Goal: Information Seeking & Learning: Learn about a topic

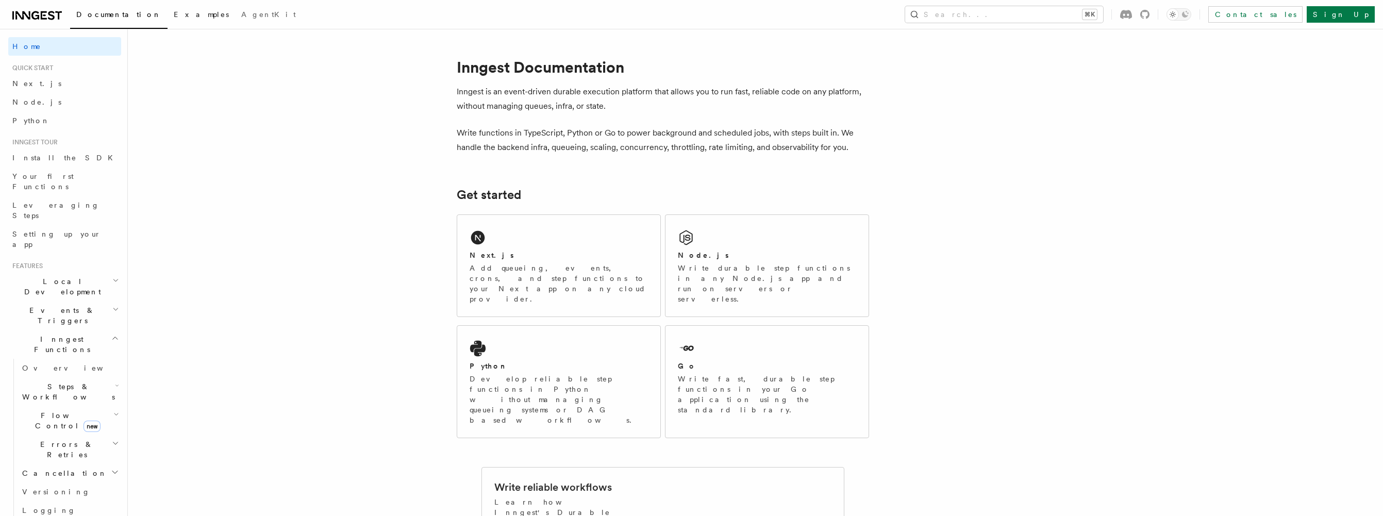
click at [174, 13] on span "Examples" at bounding box center [201, 14] width 55 height 8
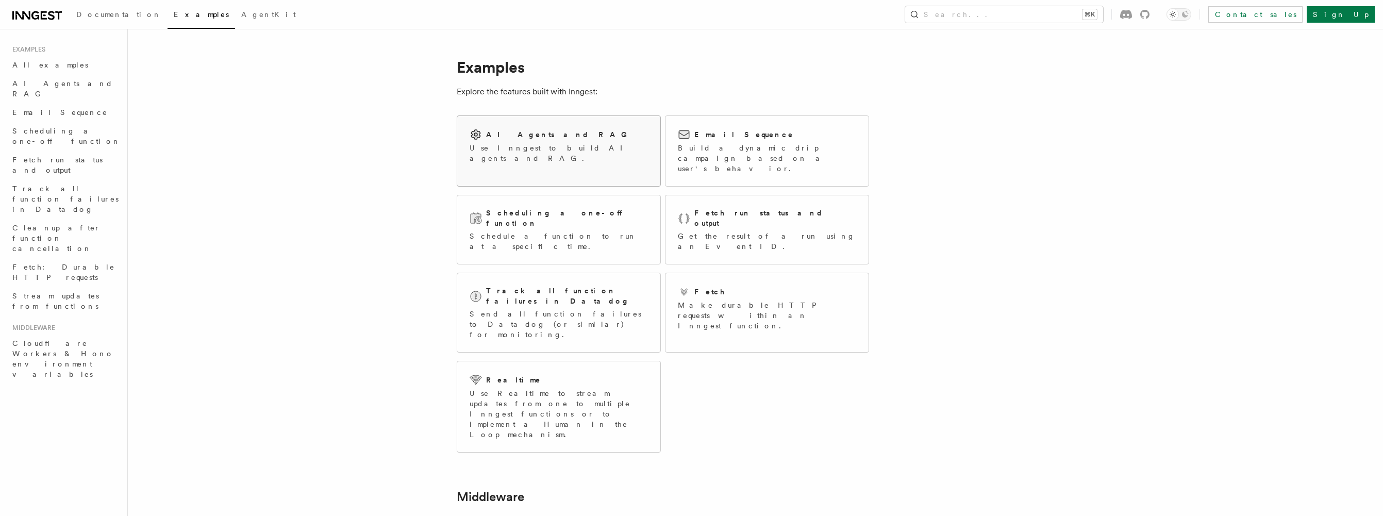
click at [527, 149] on p "Use Inngest to build AI agents and RAG." at bounding box center [559, 153] width 178 height 21
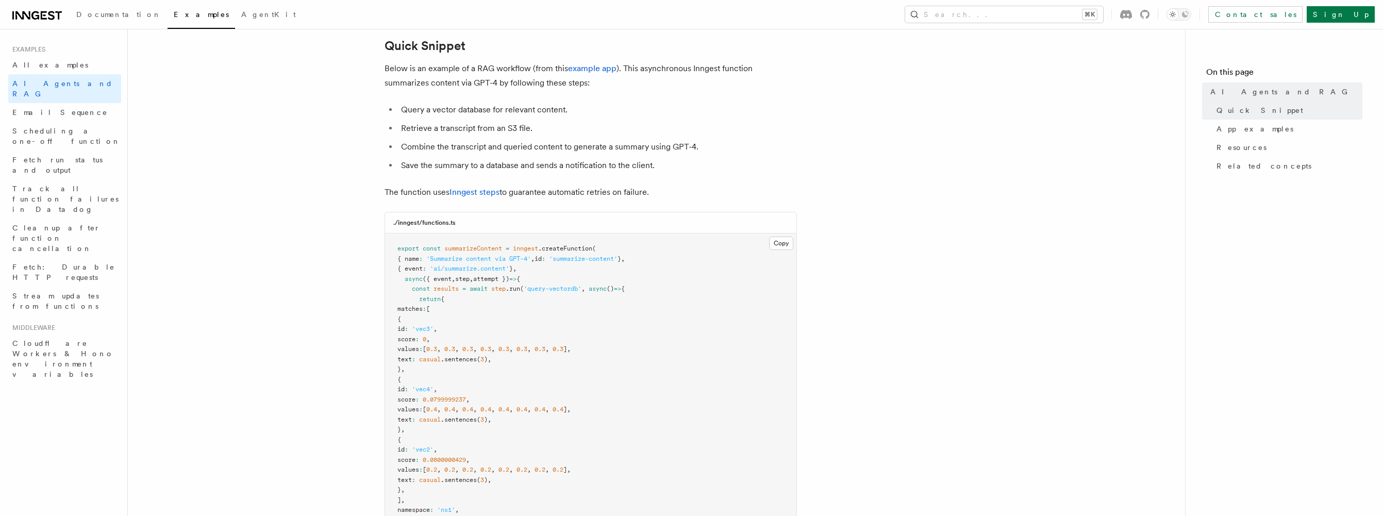
scroll to position [135, 0]
drag, startPoint x: 454, startPoint y: 270, endPoint x: 517, endPoint y: 265, distance: 64.0
click at [509, 265] on span "'ai/summarize.content'" at bounding box center [469, 266] width 79 height 7
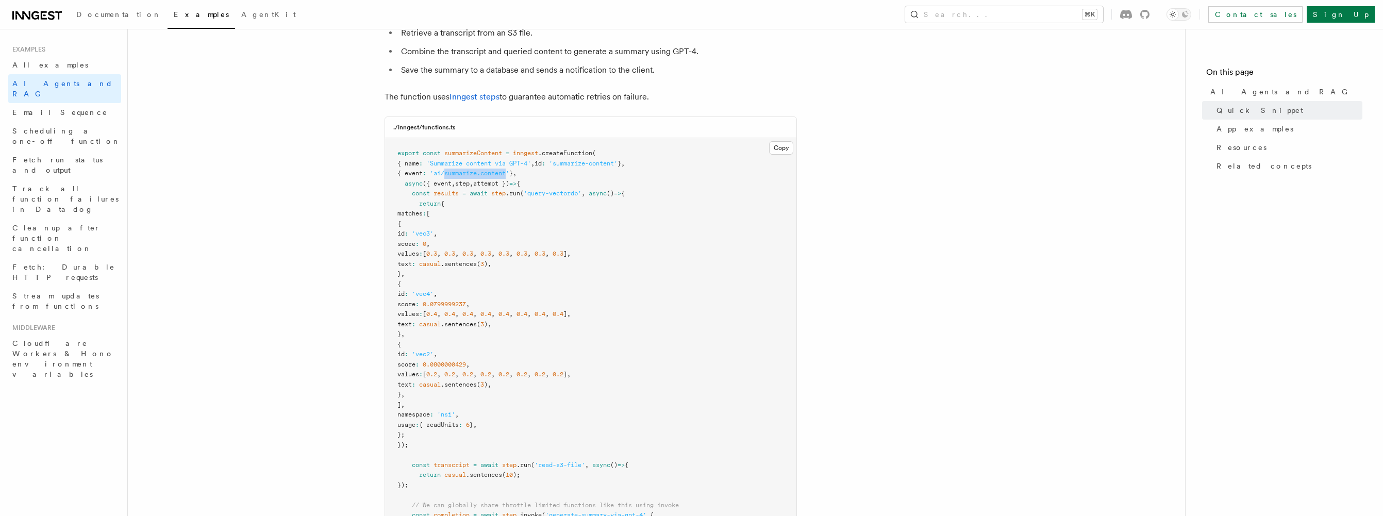
scroll to position [244, 0]
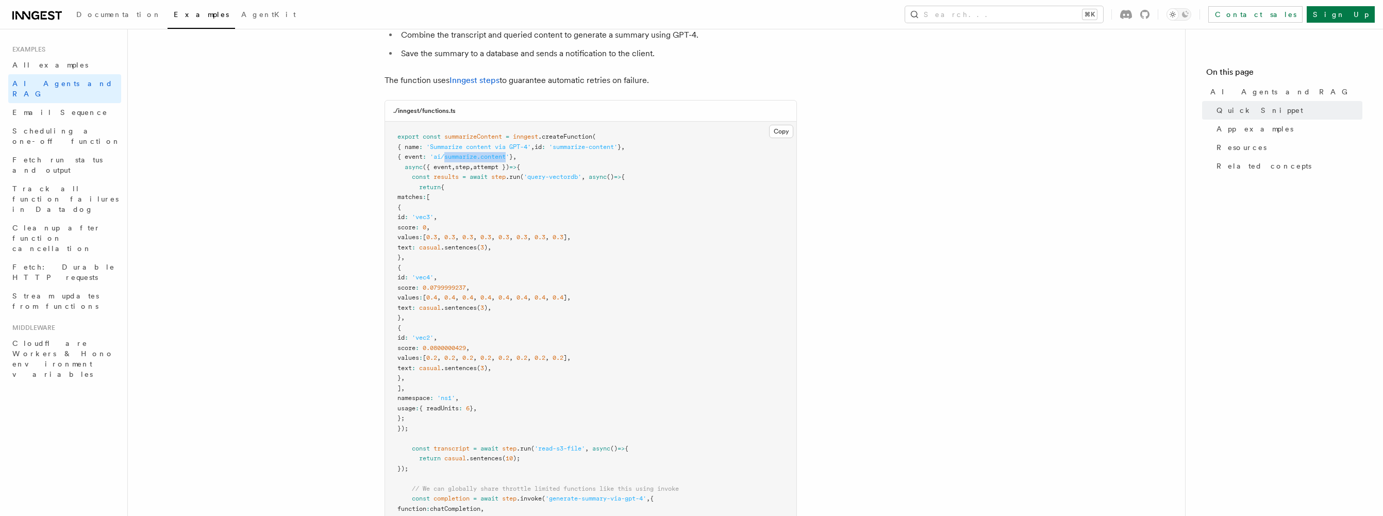
drag, startPoint x: 418, startPoint y: 190, endPoint x: 463, endPoint y: 355, distance: 170.4
click at [462, 355] on code "export const summarizeContent = inngest .createFunction ( { name : 'Summarize c…" at bounding box center [559, 468] width 325 height 671
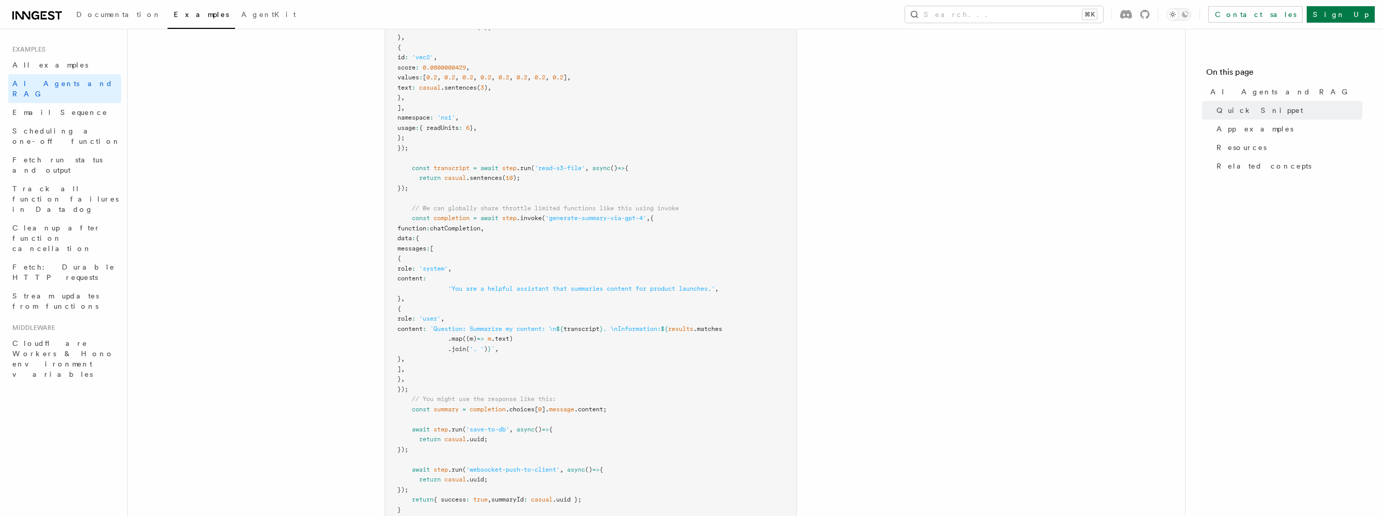
scroll to position [525, 0]
drag, startPoint x: 447, startPoint y: 176, endPoint x: 522, endPoint y: 175, distance: 75.3
click at [520, 175] on span "return casual .sentences ( 10 );" at bounding box center [458, 177] width 123 height 7
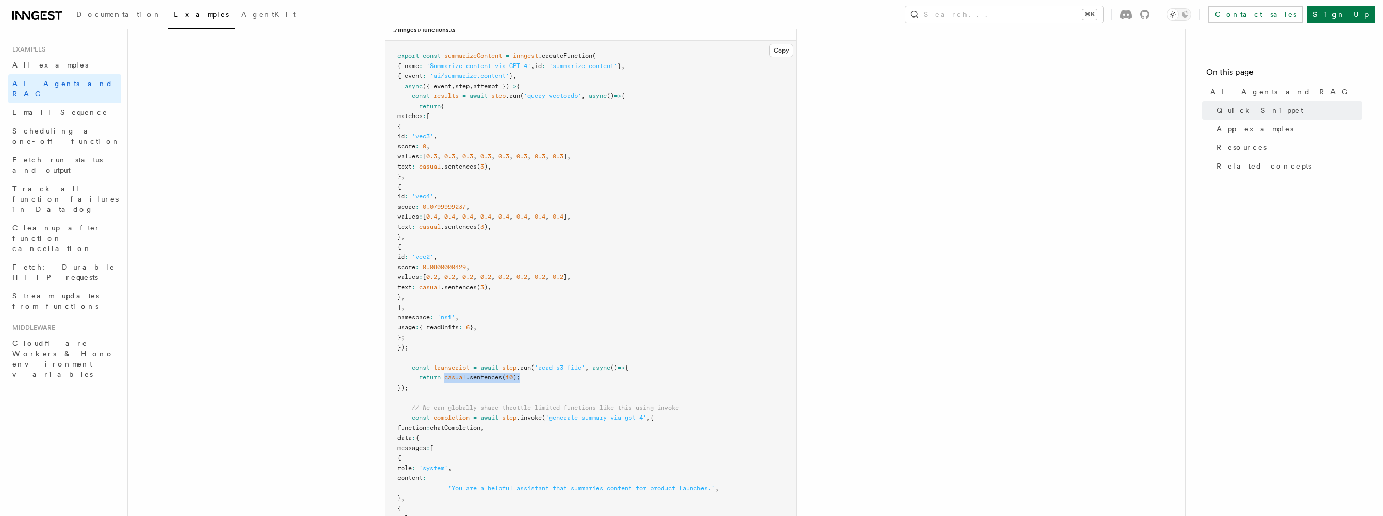
scroll to position [292, 0]
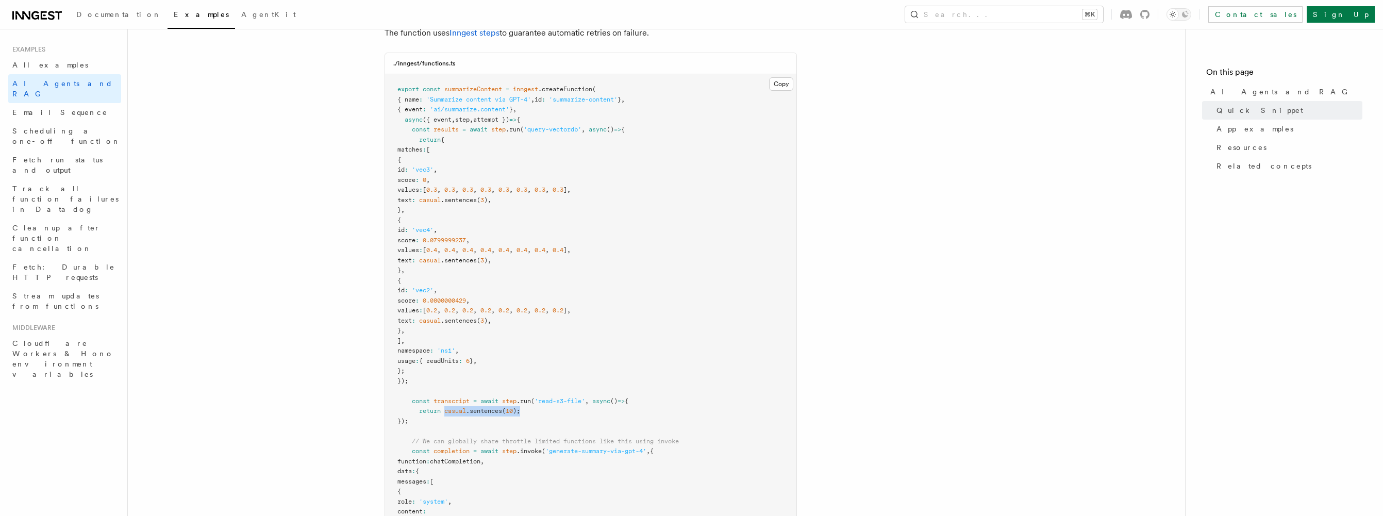
drag, startPoint x: 408, startPoint y: 102, endPoint x: 523, endPoint y: 115, distance: 115.7
click at [523, 115] on code "export const summarizeContent = inngest .createFunction ( { name : 'Summarize c…" at bounding box center [559, 421] width 325 height 671
click at [544, 118] on pre "export const summarizeContent = inngest .createFunction ( { name : 'Summarize c…" at bounding box center [590, 421] width 411 height 694
drag, startPoint x: 424, startPoint y: 379, endPoint x: 426, endPoint y: 270, distance: 109.3
click at [426, 274] on pre "export const summarizeContent = inngest .createFunction ( { name : 'Summarize c…" at bounding box center [590, 421] width 411 height 694
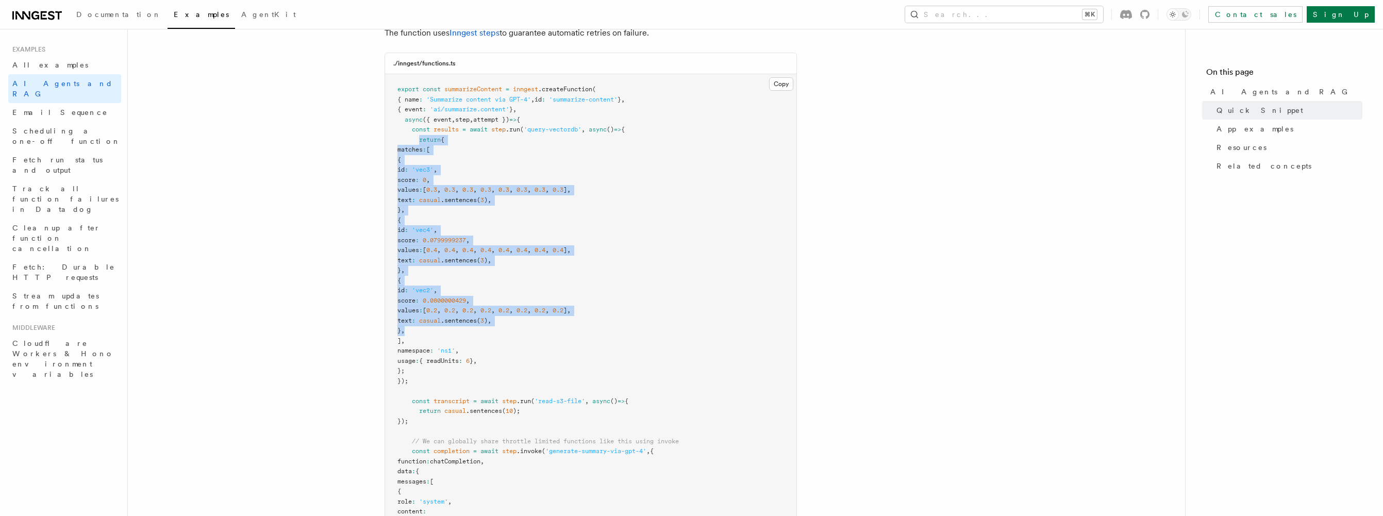
drag, startPoint x: 420, startPoint y: 143, endPoint x: 447, endPoint y: 332, distance: 191.7
click at [447, 332] on pre "export const summarizeContent = inngest .createFunction ( { name : 'Summarize c…" at bounding box center [590, 421] width 411 height 694
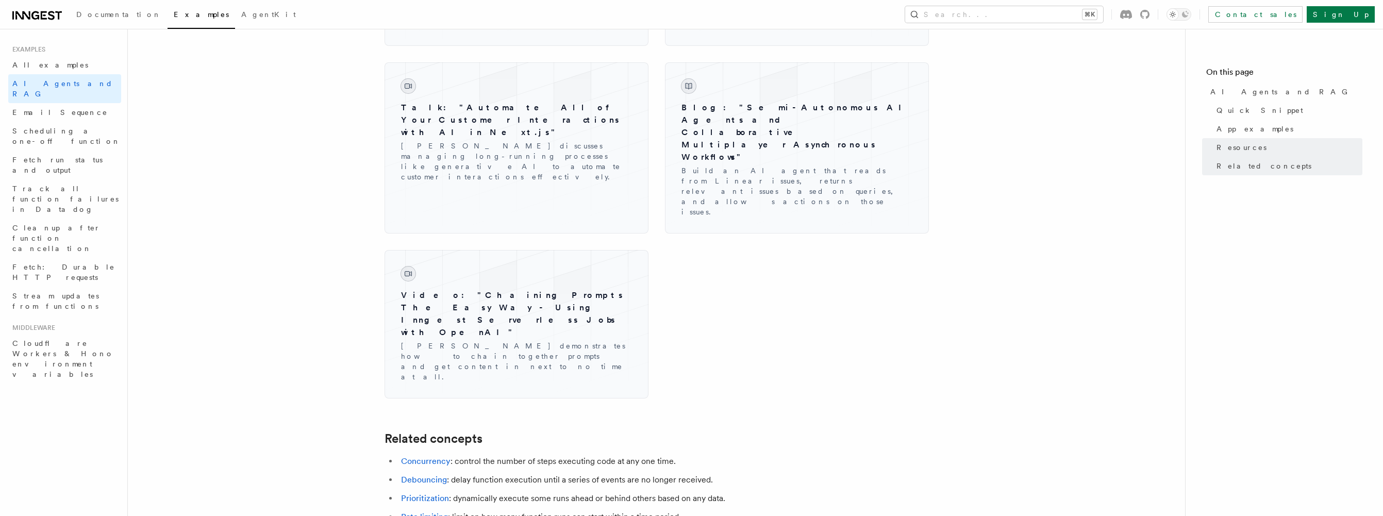
scroll to position [1714, 0]
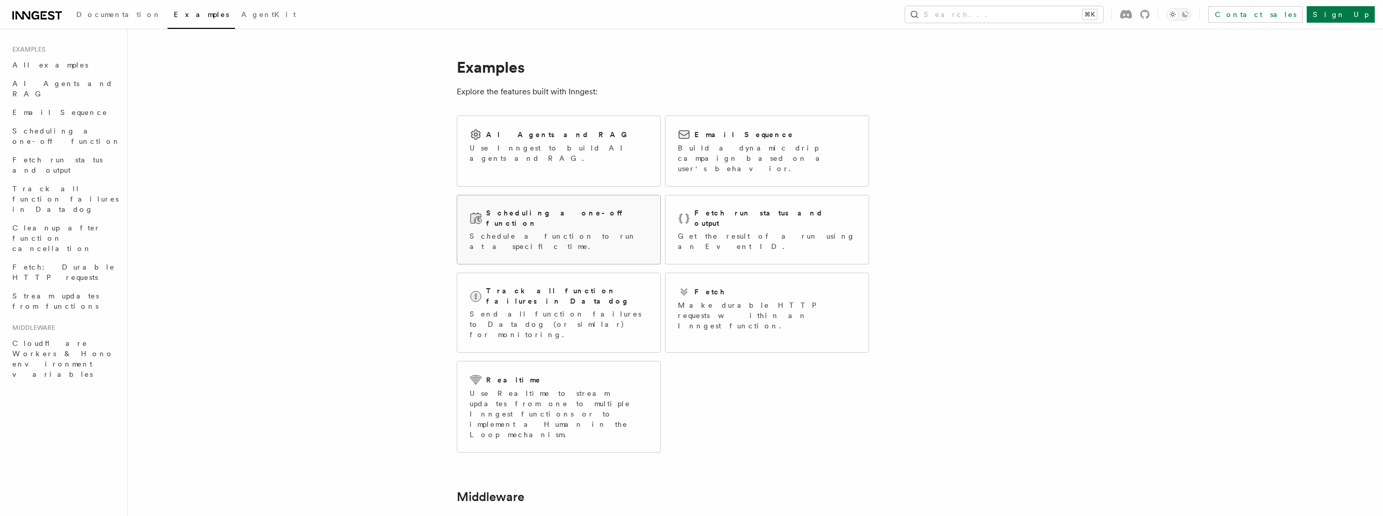
scroll to position [138, 0]
